Goal: Find specific page/section: Find specific page/section

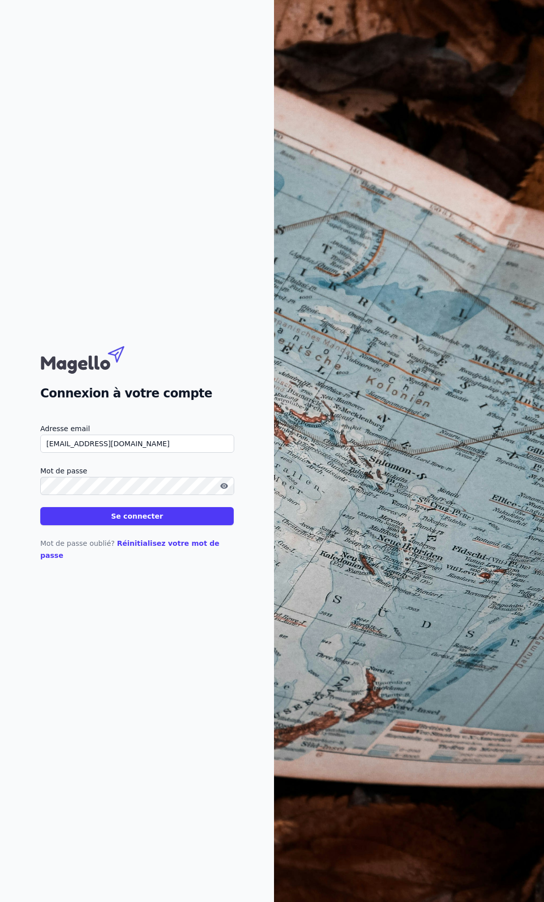
drag, startPoint x: 49, startPoint y: 453, endPoint x: 36, endPoint y: 451, distance: 13.2
click at [36, 451] on div "Connexion à votre compte Adresse email [EMAIL_ADDRESS][DOMAIN_NAME] Mot de pass…" at bounding box center [137, 451] width 274 height 902
type input "[EMAIL_ADDRESS][DOMAIN_NAME]"
click at [40, 507] on button "Se connecter" at bounding box center [136, 516] width 193 height 18
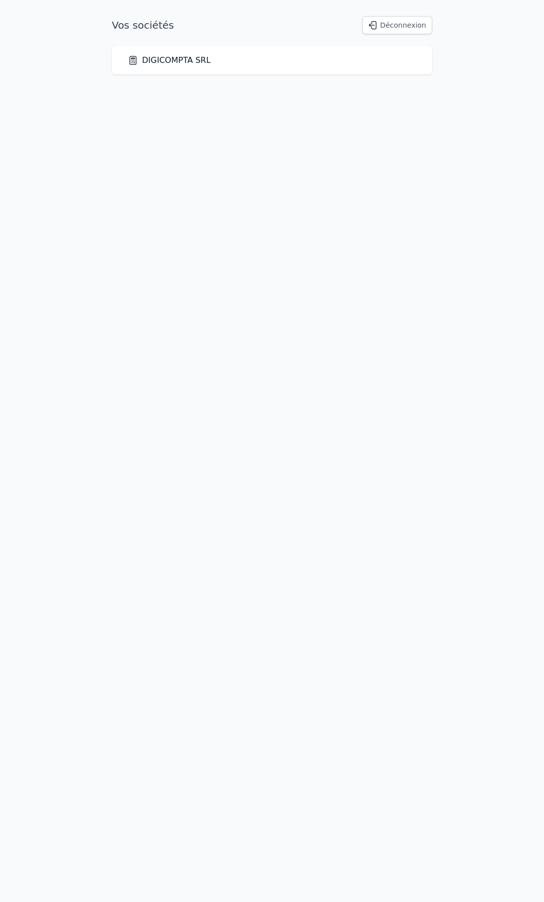
click at [185, 63] on link "DIGICOMPTA SRL" at bounding box center [169, 60] width 83 height 12
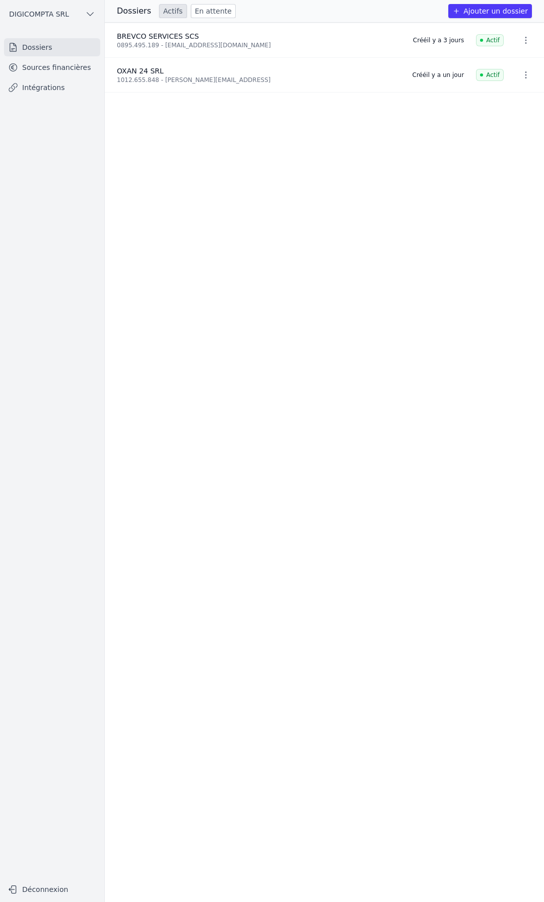
click at [203, 15] on link "En attente" at bounding box center [213, 11] width 45 height 14
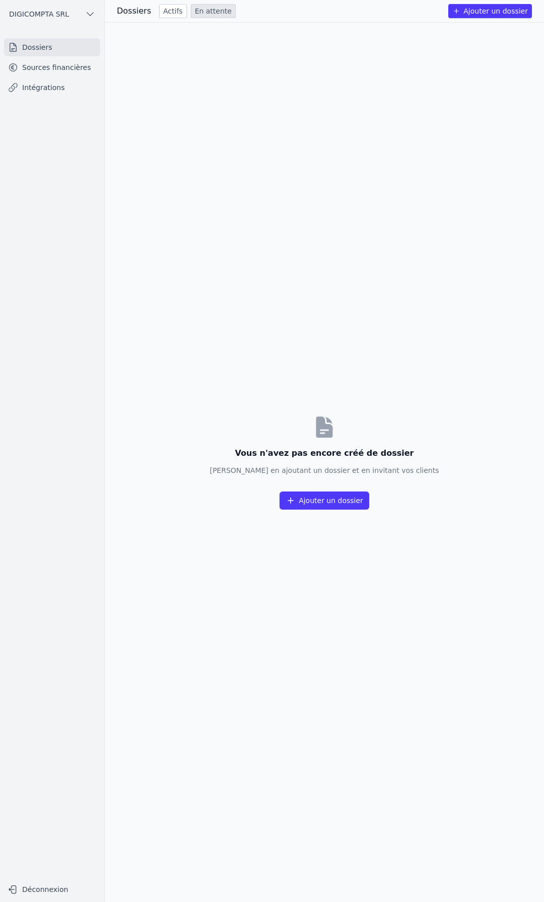
click at [163, 14] on link "Actifs" at bounding box center [173, 11] width 28 height 14
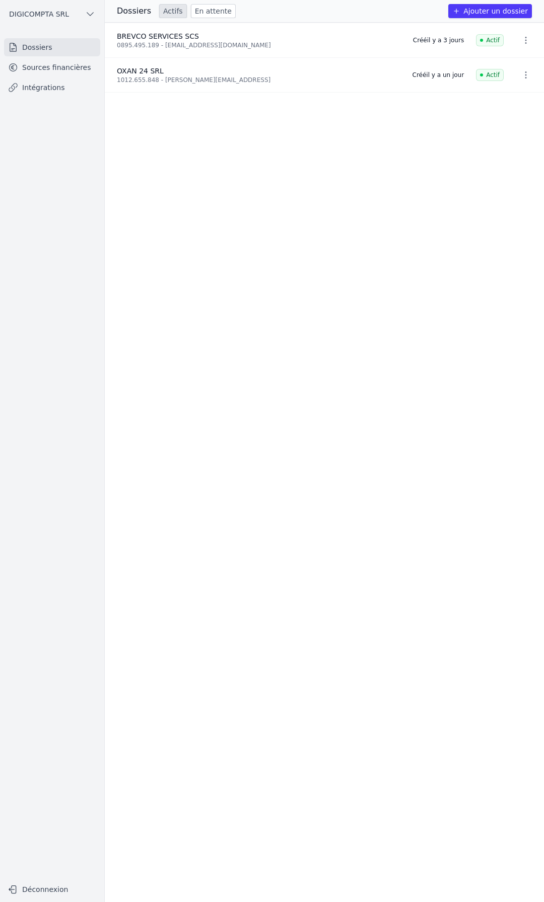
click at [77, 69] on link "Sources financières" at bounding box center [52, 67] width 96 height 18
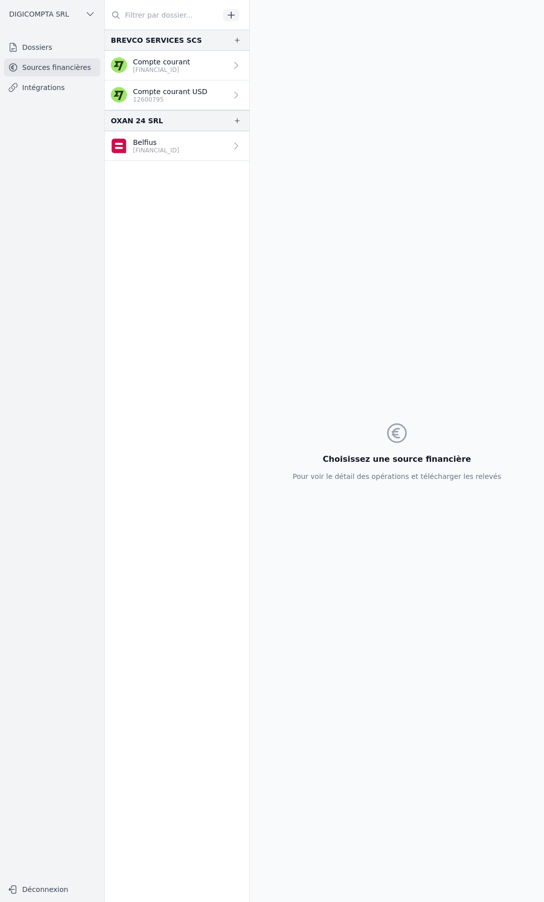
click at [186, 72] on p "[FINANCIAL_ID]" at bounding box center [161, 70] width 57 height 8
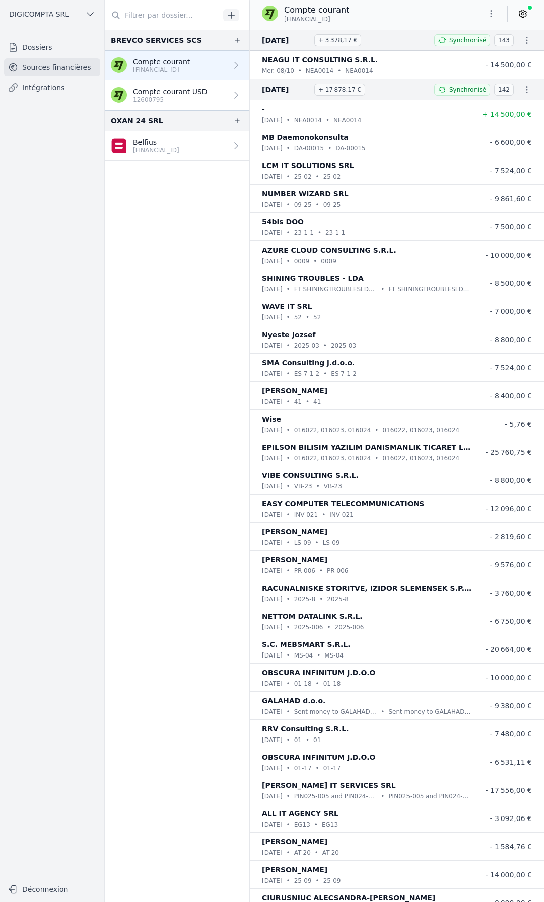
click at [179, 141] on p "Belfius" at bounding box center [156, 142] width 46 height 10
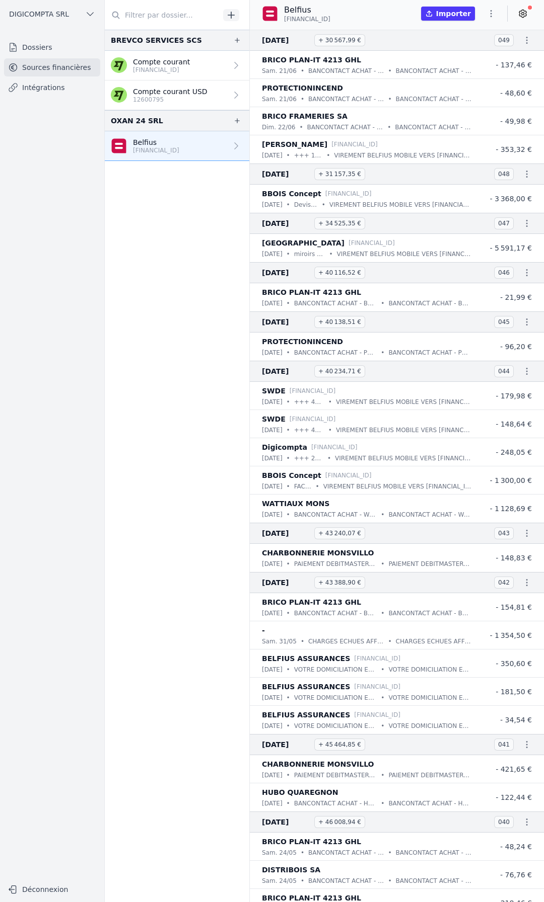
click at [89, 14] on icon "button" at bounding box center [90, 14] width 10 height 10
click at [52, 50] on div at bounding box center [272, 451] width 544 height 902
click at [52, 49] on link "Dossiers" at bounding box center [52, 47] width 96 height 18
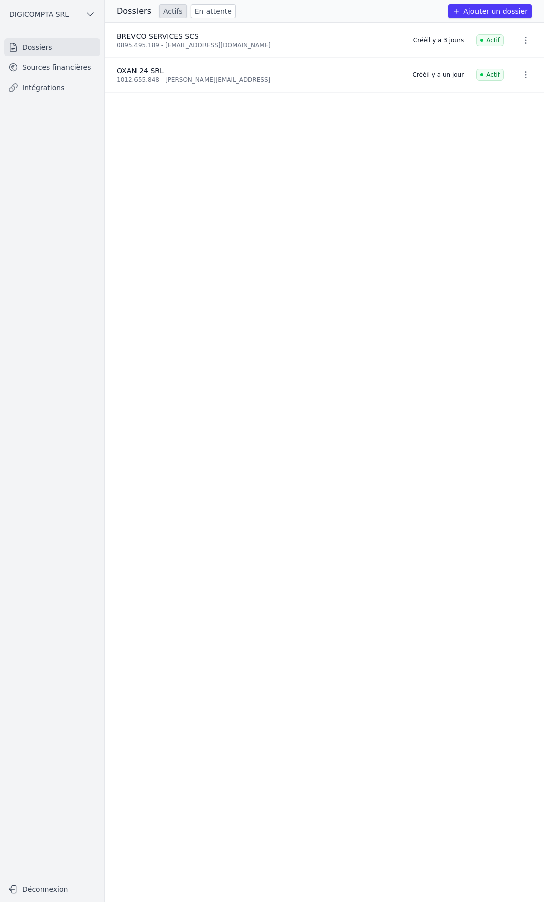
click at [37, 896] on button "Déconnexion" at bounding box center [52, 890] width 96 height 16
